Goal: Book appointment/travel/reservation

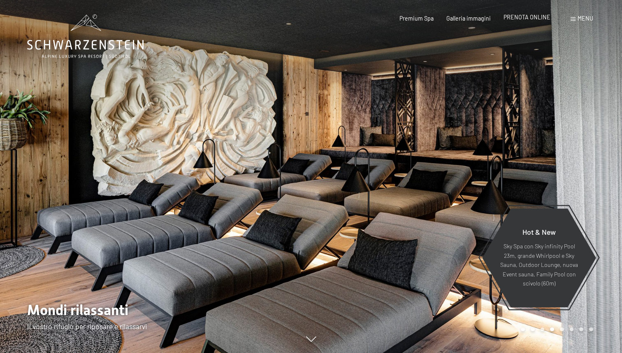
click at [532, 18] on span "PRENOTA ONLINE" at bounding box center [527, 17] width 47 height 7
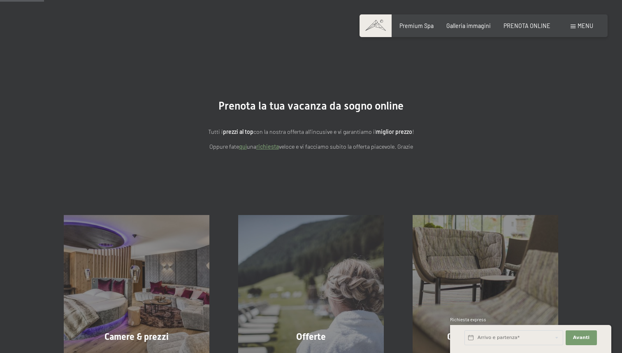
scroll to position [139, 0]
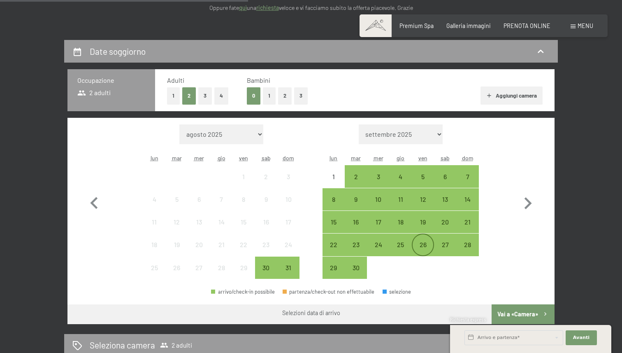
click at [422, 241] on div "26" at bounding box center [423, 251] width 21 height 21
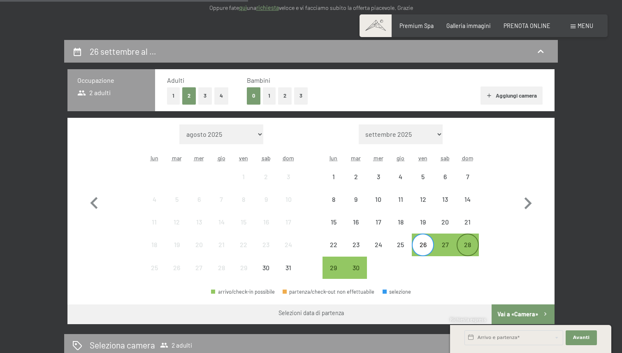
click at [460, 248] on div "28" at bounding box center [468, 251] width 21 height 21
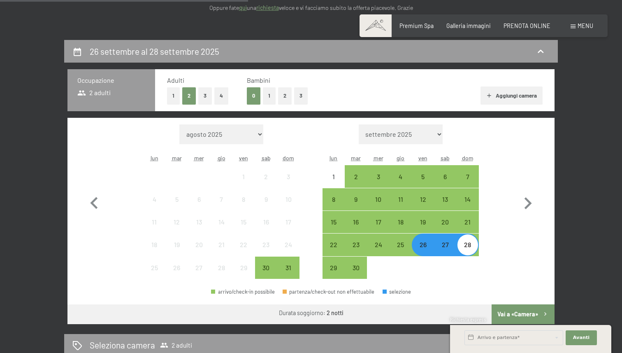
click at [510, 313] on button "Vai a «Camera»" at bounding box center [523, 314] width 63 height 20
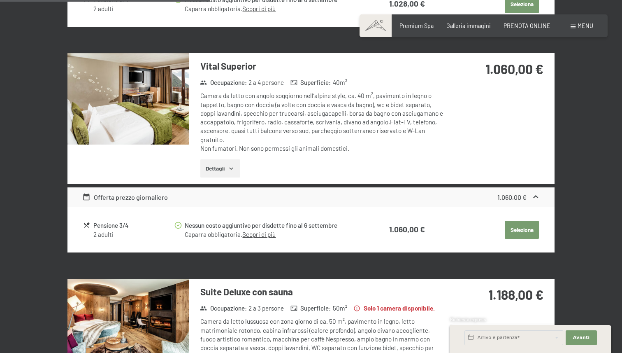
scroll to position [0, 0]
